Goal: Find specific page/section: Find specific page/section

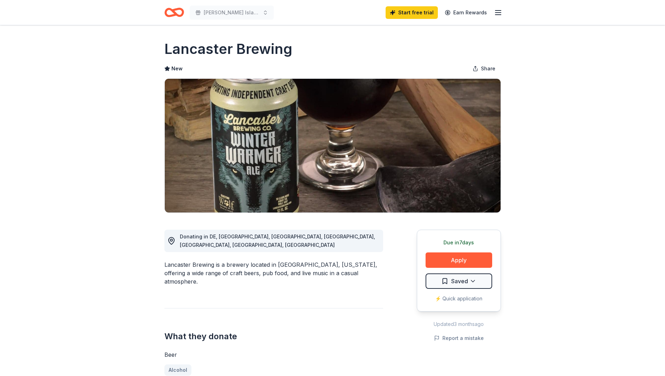
click at [166, 17] on icon "Home" at bounding box center [174, 12] width 20 height 16
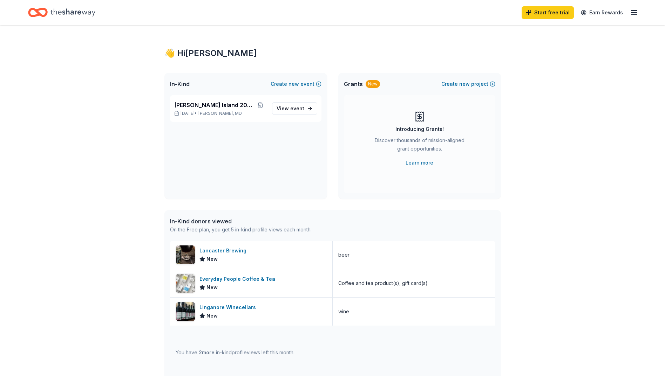
click at [53, 13] on icon "Home" at bounding box center [72, 12] width 45 height 14
click at [87, 12] on icon "Home" at bounding box center [72, 12] width 45 height 14
click at [46, 9] on icon "Home" at bounding box center [38, 12] width 20 height 16
click at [79, 18] on icon "Home" at bounding box center [72, 12] width 45 height 14
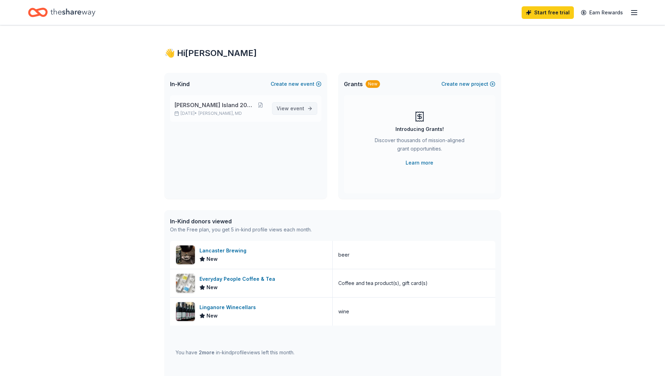
click at [286, 110] on span "View event" at bounding box center [291, 108] width 28 height 8
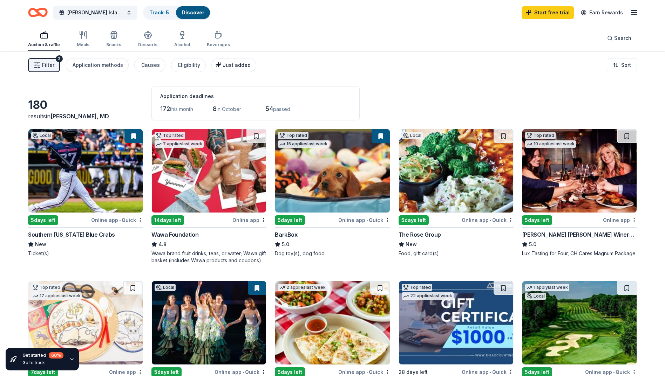
click at [233, 67] on span "Just added" at bounding box center [237, 65] width 28 height 6
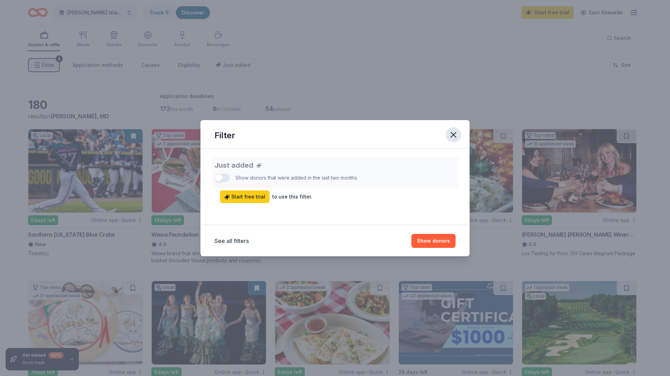
click at [455, 135] on icon "button" at bounding box center [454, 135] width 10 height 10
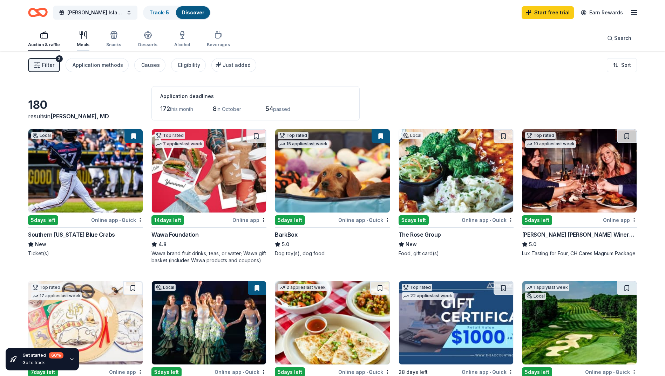
click at [79, 36] on icon "button" at bounding box center [83, 35] width 8 height 8
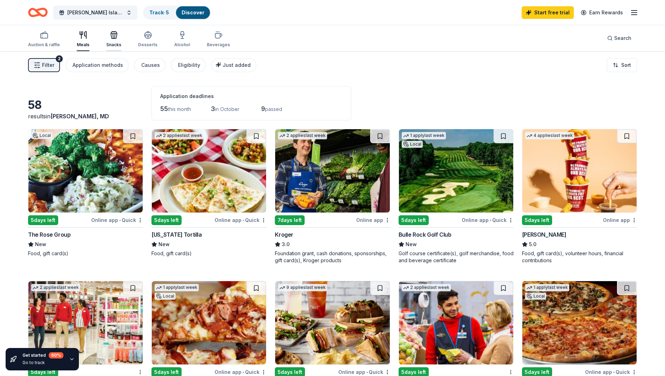
click at [110, 37] on icon "button" at bounding box center [114, 35] width 8 height 8
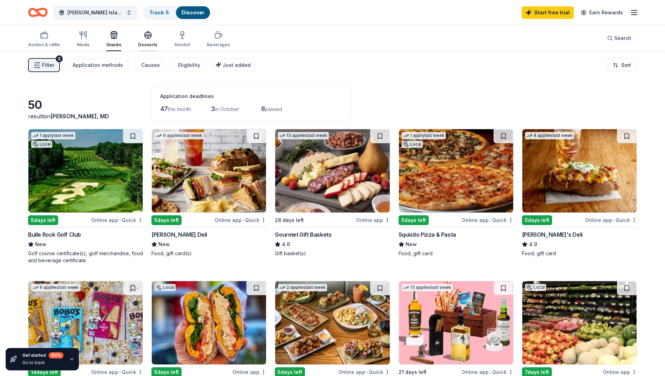
click at [149, 42] on div "Desserts" at bounding box center [147, 45] width 19 height 6
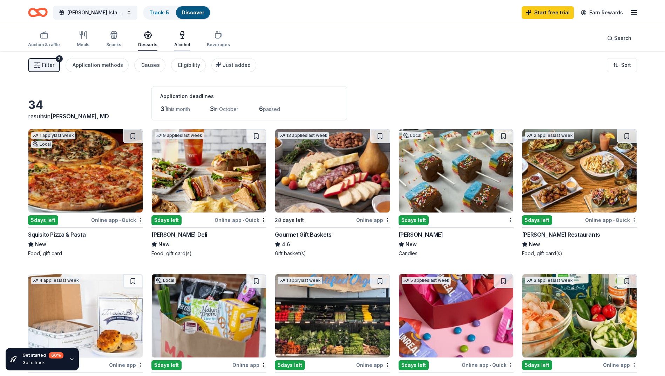
click at [180, 35] on icon "button" at bounding box center [182, 34] width 4 height 5
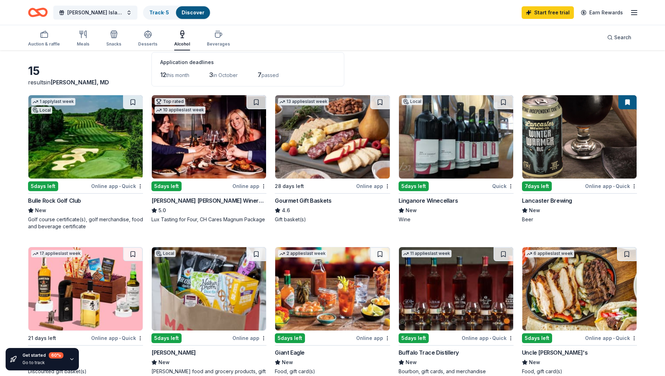
scroll to position [35, 0]
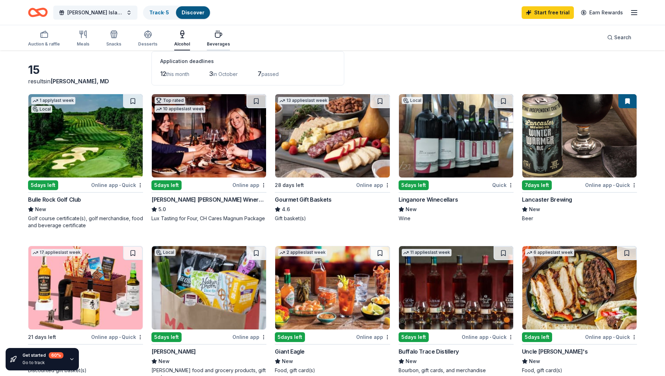
click at [212, 41] on div "Beverages" at bounding box center [218, 44] width 23 height 6
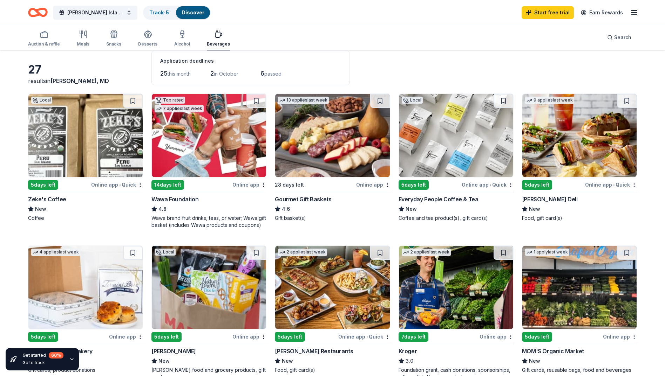
scroll to position [35, 0]
